Goal: Find specific page/section: Find specific page/section

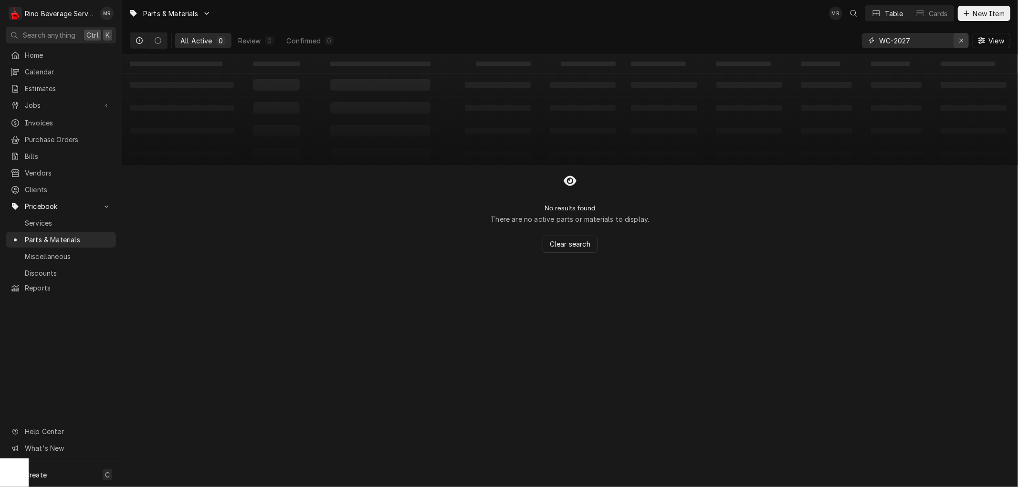
click at [958, 42] on icon "Erase input" at bounding box center [960, 40] width 5 height 7
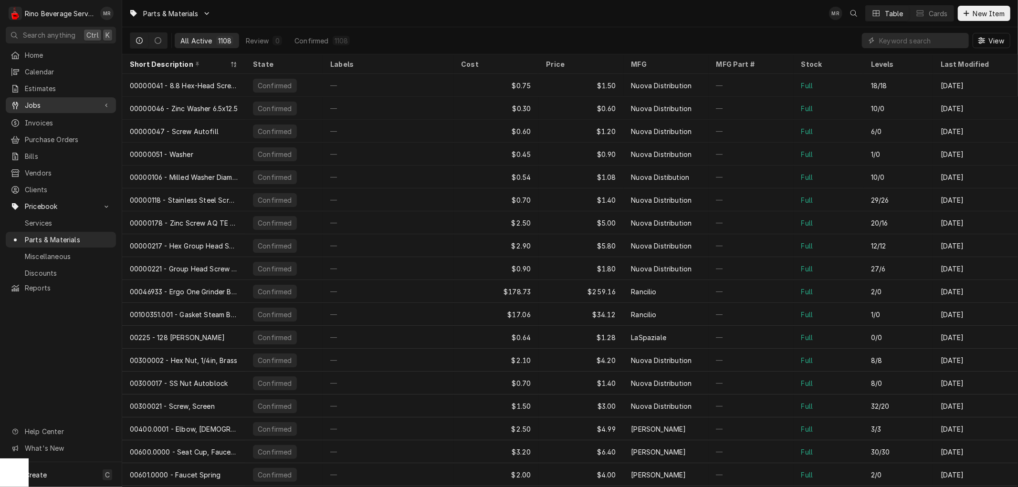
click at [65, 101] on span "Jobs" at bounding box center [61, 105] width 72 height 10
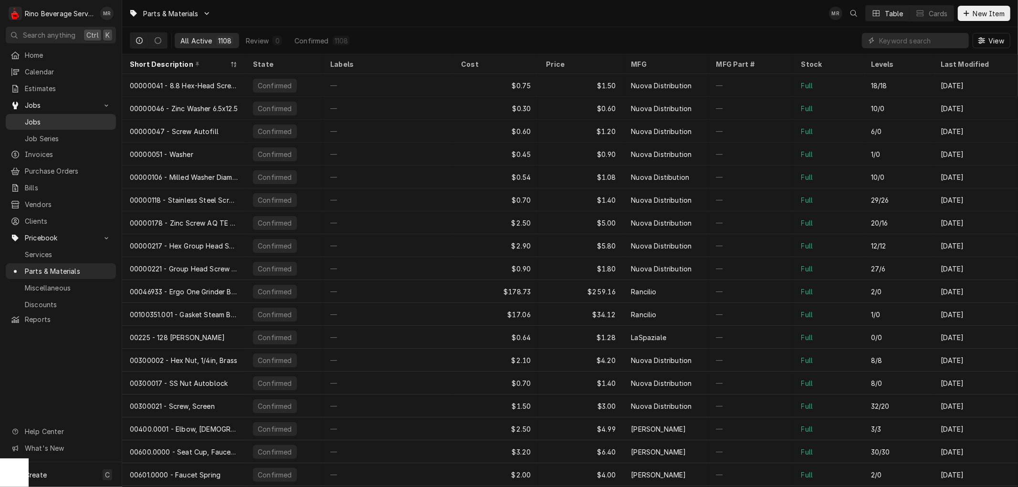
click at [56, 121] on span "Jobs" at bounding box center [68, 122] width 86 height 10
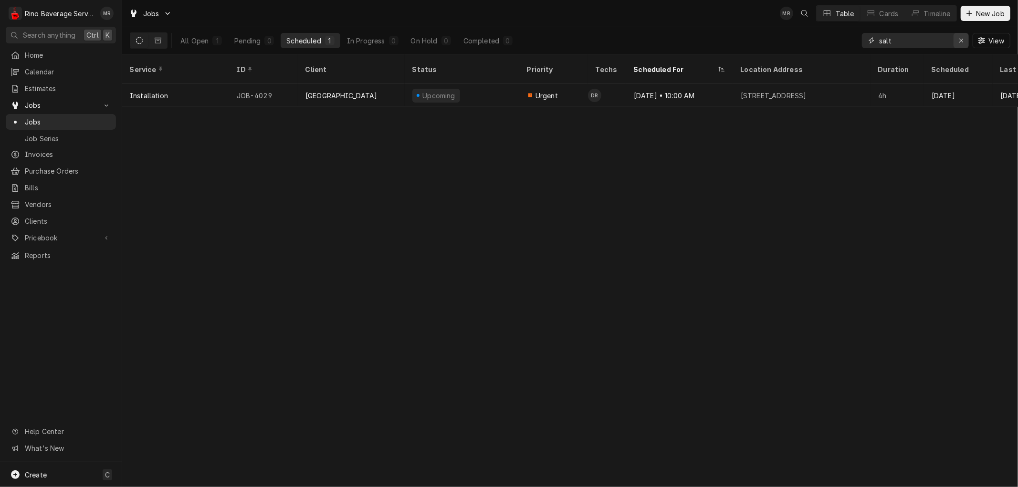
click at [960, 39] on icon "Erase input" at bounding box center [960, 40] width 5 height 7
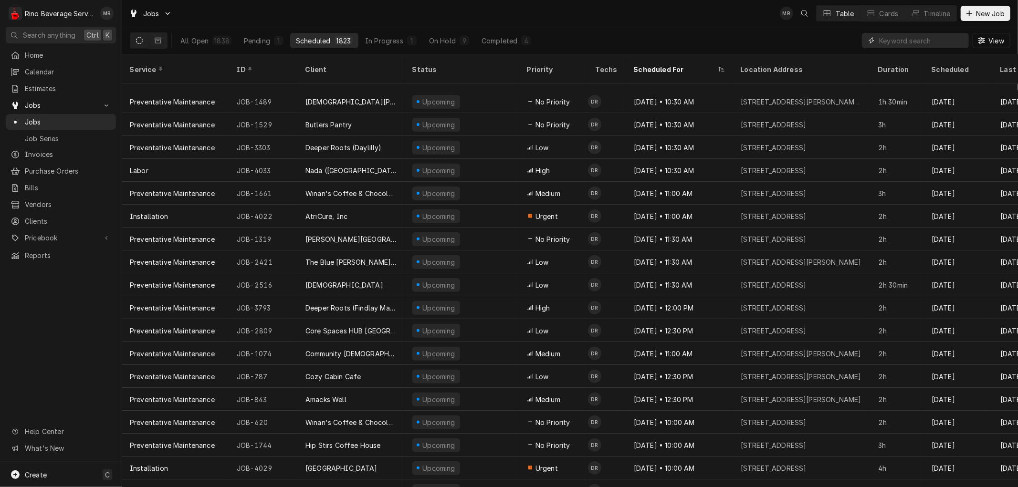
scroll to position [258, 0]
